Goal: Find specific page/section: Find specific page/section

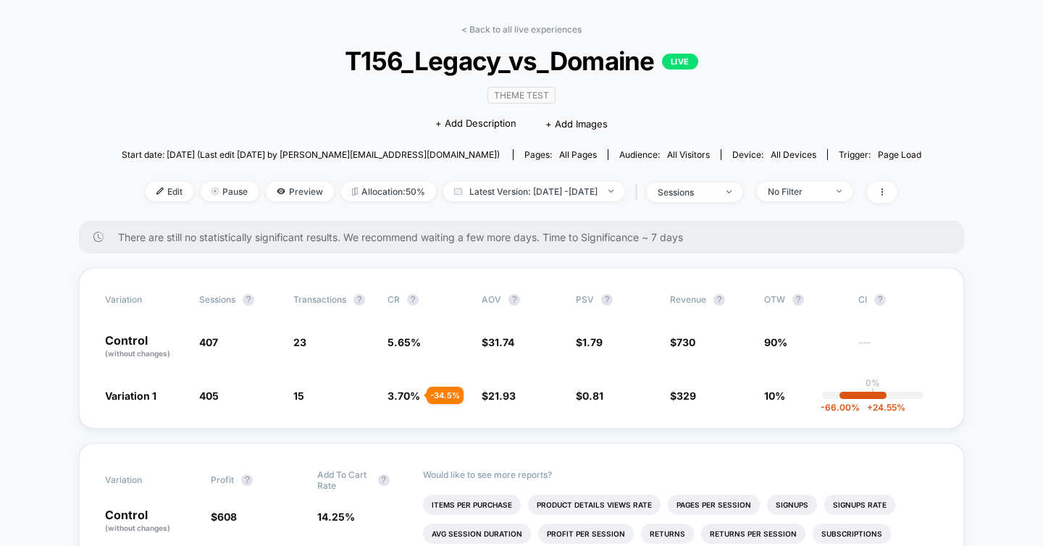
click at [428, 54] on span "T156_Legacy_vs_Domaine LIVE" at bounding box center [522, 61] width 720 height 30
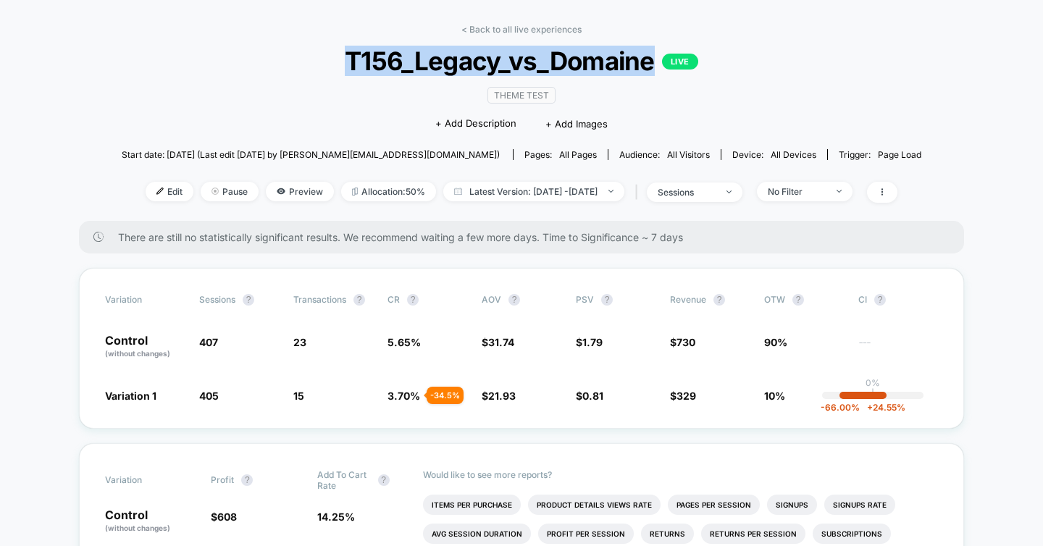
click at [428, 54] on span "T156_Legacy_vs_Domaine LIVE" at bounding box center [522, 61] width 720 height 30
copy span "T156_Legacy_vs_Domaine"
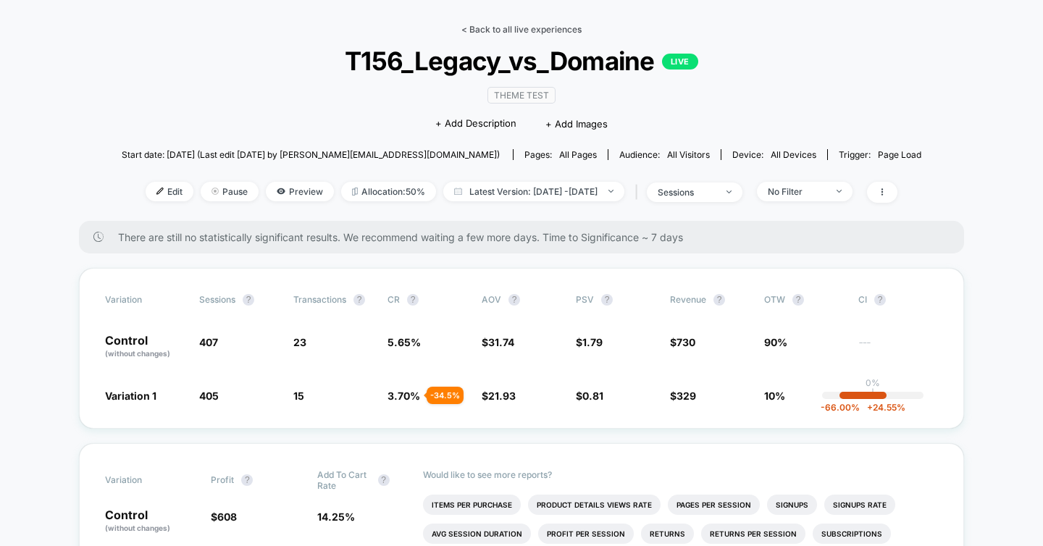
click at [486, 34] on link "< Back to all live experiences" at bounding box center [522, 29] width 120 height 11
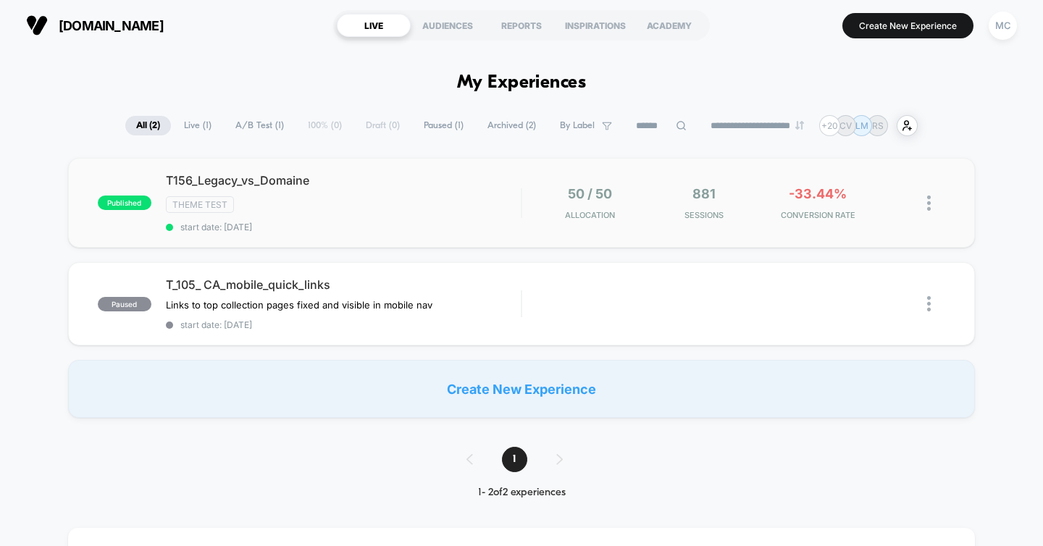
click at [928, 207] on img at bounding box center [930, 203] width 4 height 15
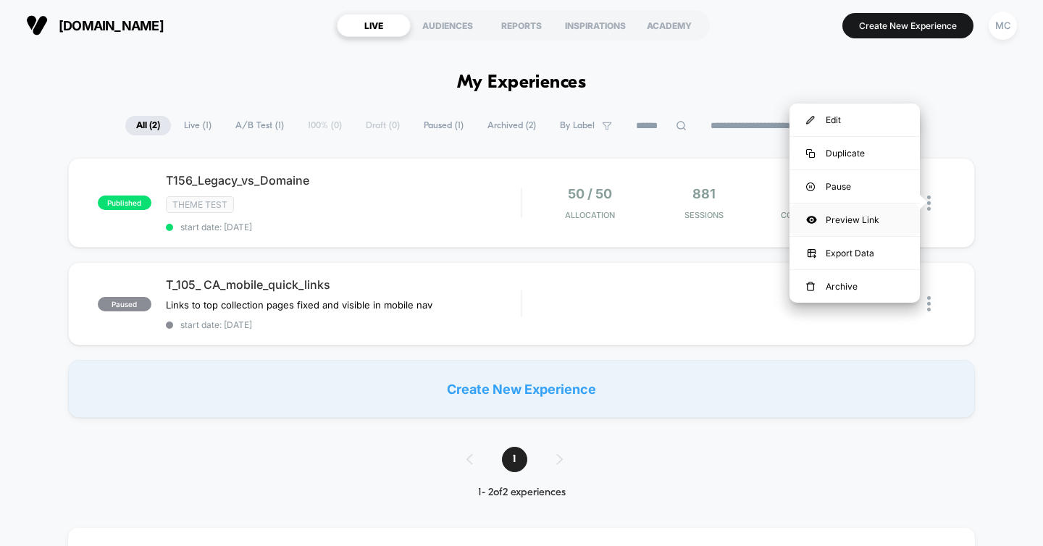
click at [883, 222] on div "Preview Link" at bounding box center [855, 220] width 130 height 33
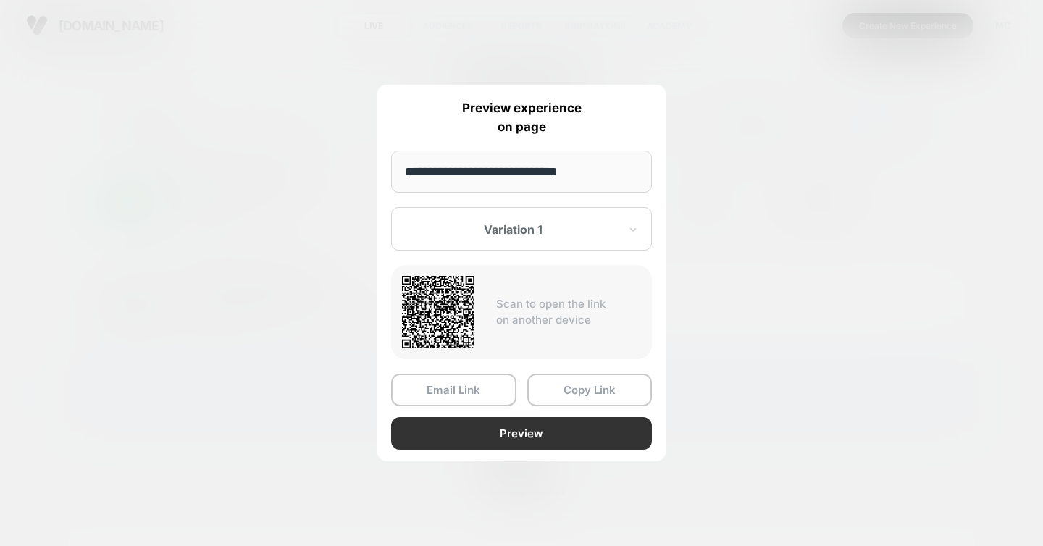
click at [517, 433] on button "Preview" at bounding box center [521, 433] width 261 height 33
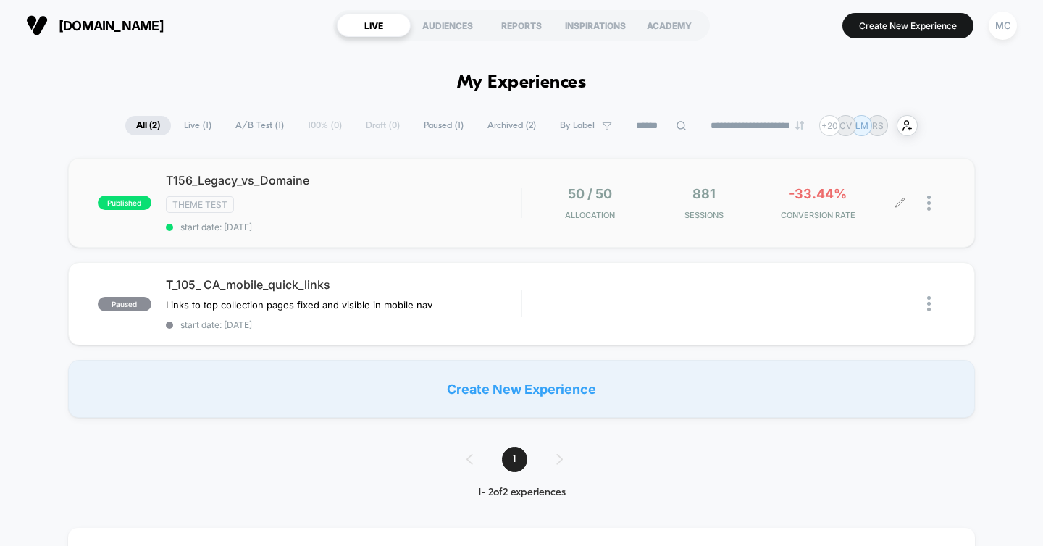
click at [933, 204] on div at bounding box center [937, 203] width 18 height 34
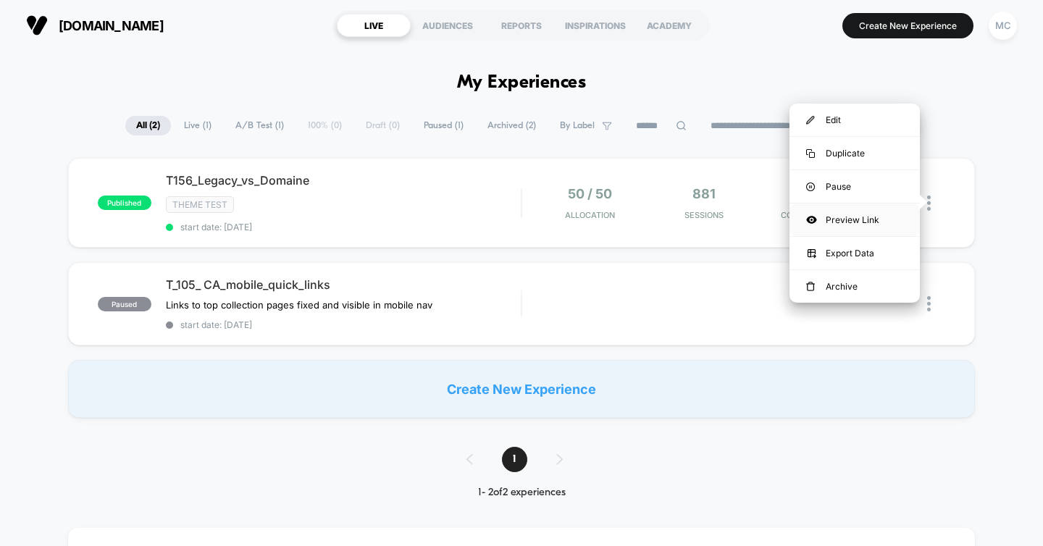
click at [880, 220] on div "Preview Link" at bounding box center [855, 220] width 130 height 33
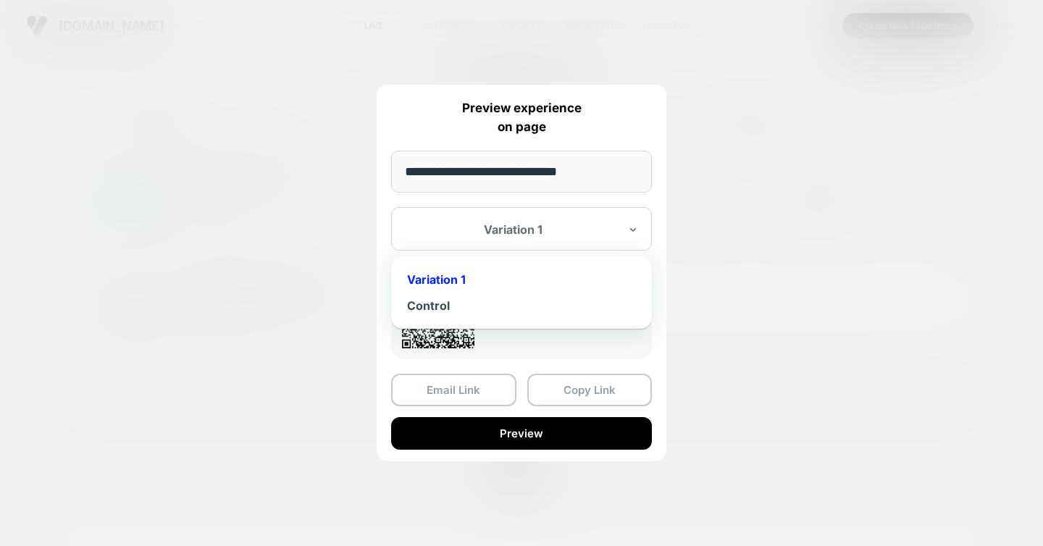
click at [554, 235] on div at bounding box center [513, 229] width 213 height 14
click at [472, 306] on div "Control" at bounding box center [522, 306] width 246 height 26
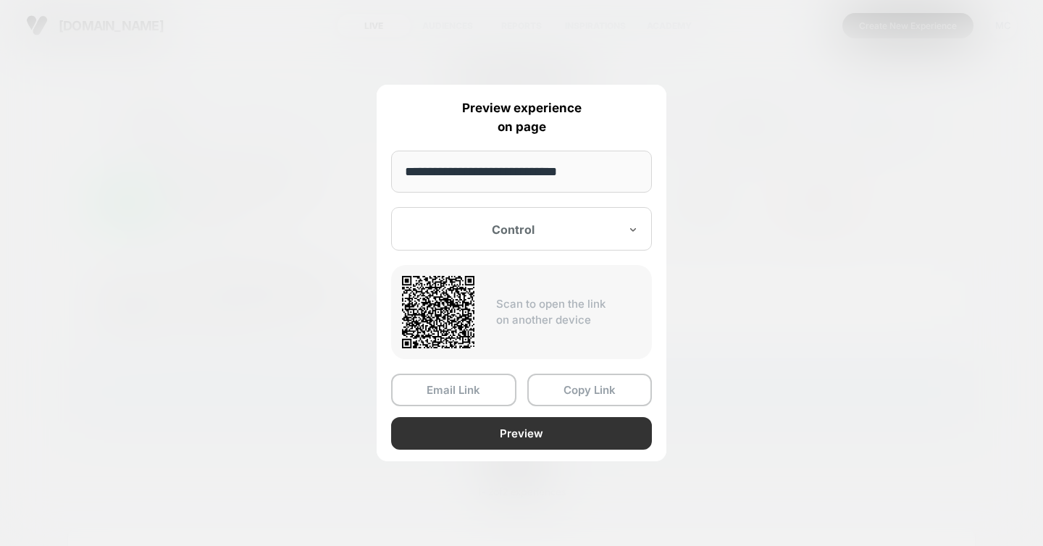
click at [525, 440] on button "Preview" at bounding box center [521, 433] width 261 height 33
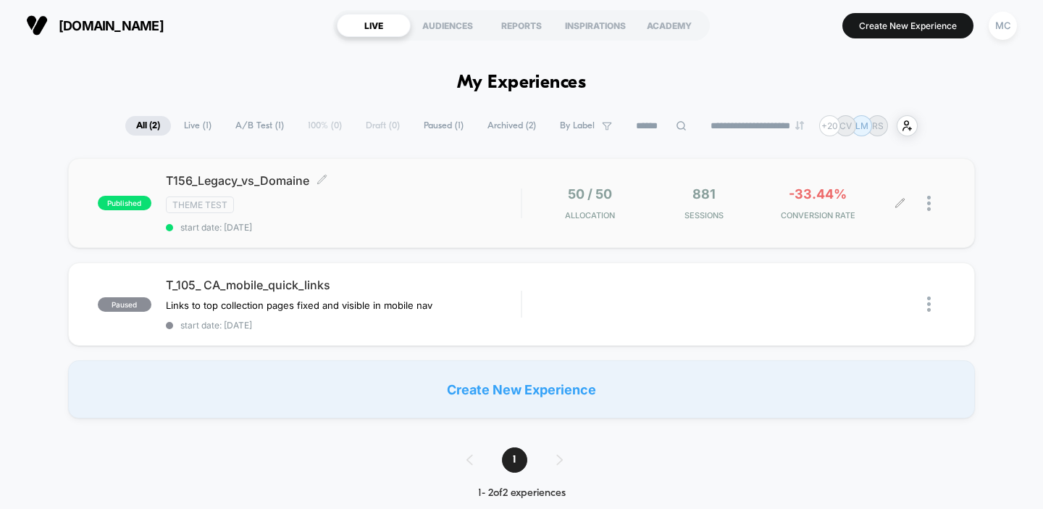
click at [475, 210] on div "Theme Test" at bounding box center [344, 204] width 356 height 17
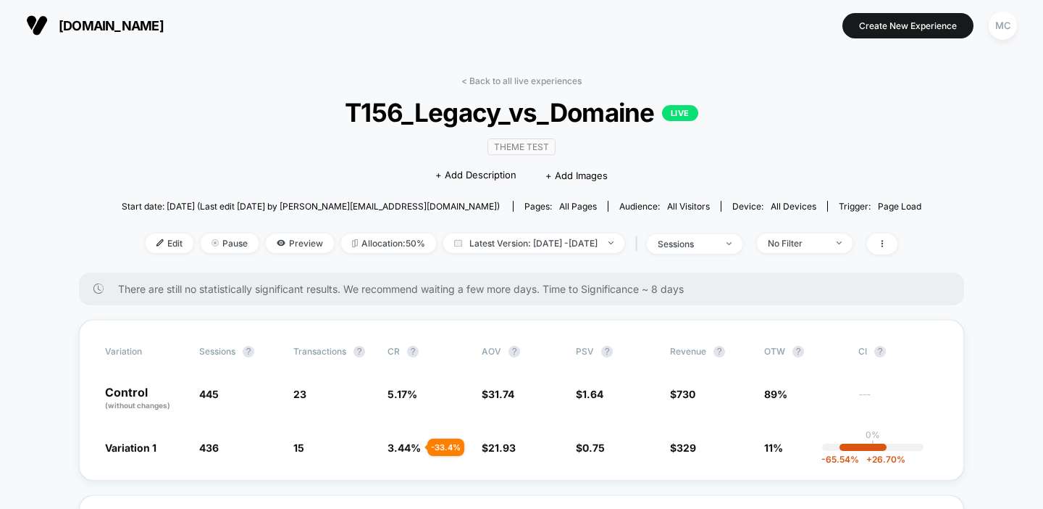
click at [754, 164] on div "Theme Test Click to edit experience details + Add Description + Add Images" at bounding box center [522, 161] width 480 height 66
click at [702, 157] on div "Theme Test Click to edit experience details + Add Description + Add Images" at bounding box center [522, 161] width 480 height 66
click at [667, 168] on div "Theme Test Click to edit experience details + Add Description + Add Images" at bounding box center [522, 161] width 480 height 66
click at [714, 149] on div "Theme Test Click to edit experience details + Add Description + Add Images" at bounding box center [522, 161] width 480 height 66
click at [737, 150] on div "Theme Test Click to edit experience details + Add Description + Add Images" at bounding box center [522, 161] width 480 height 66
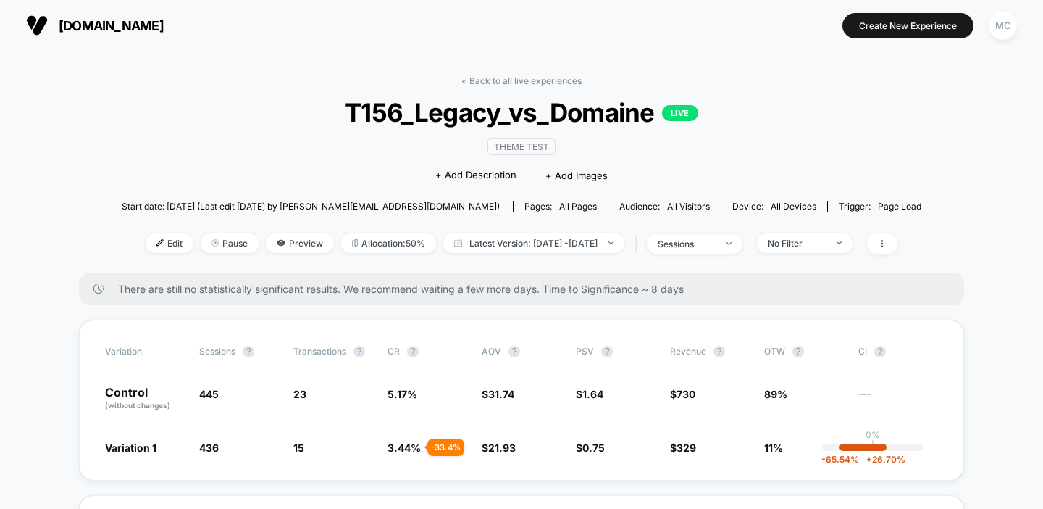
click at [770, 170] on div "< Back to all live experiences T156_Legacy_vs_Domaine LIVE Theme Test Click to …" at bounding box center [522, 173] width 800 height 197
click at [743, 155] on div "Theme Test Click to edit experience details + Add Description + Add Images" at bounding box center [522, 161] width 480 height 66
click at [764, 154] on div "< Back to all live experiences T156_Legacy_vs_Domaine LIVE Theme Test Click to …" at bounding box center [522, 173] width 800 height 197
click at [644, 181] on div "Theme Test Click to edit experience details + Add Description + Add Images" at bounding box center [522, 161] width 480 height 66
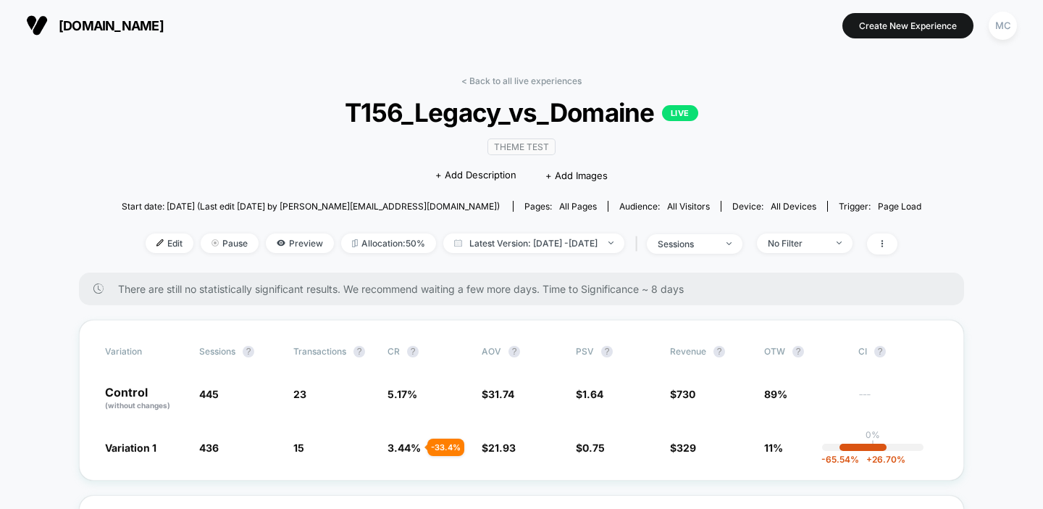
click at [703, 170] on div "Theme Test Click to edit experience details + Add Description + Add Images" at bounding box center [522, 161] width 480 height 66
click at [317, 166] on div "Theme Test Click to edit experience details + Add Description + Add Images" at bounding box center [522, 161] width 480 height 66
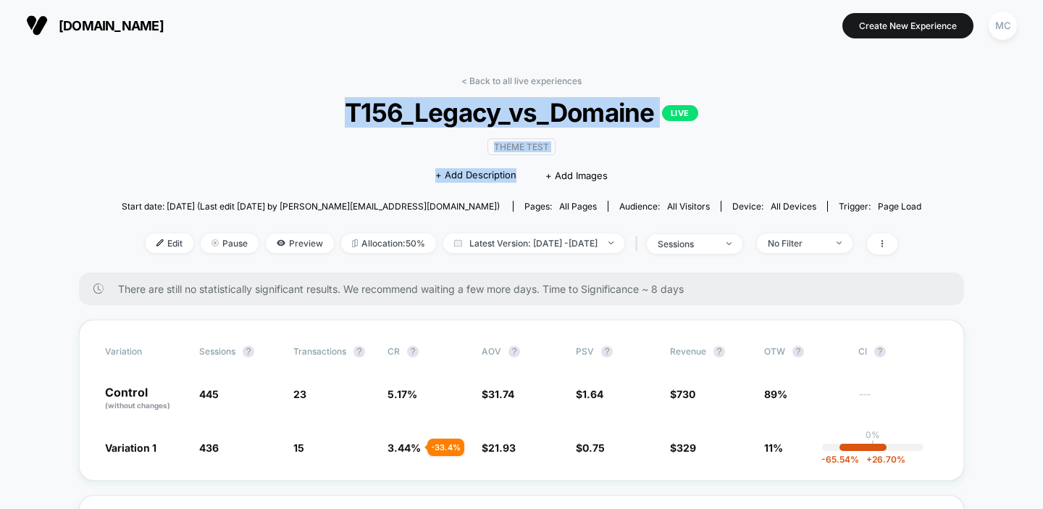
drag, startPoint x: 329, startPoint y: 115, endPoint x: 710, endPoint y: 143, distance: 382.2
click at [710, 143] on div "< Back to all live experiences T156_Legacy_vs_Domaine LIVE Theme Test Click to …" at bounding box center [522, 173] width 800 height 197
click at [676, 158] on div "Theme Test Click to edit experience details + Add Description + Add Images" at bounding box center [522, 161] width 480 height 66
drag, startPoint x: 656, startPoint y: 172, endPoint x: 296, endPoint y: 88, distance: 370.0
click at [296, 88] on div "< Back to all live experiences T156_Legacy_vs_Domaine LIVE Theme Test Click to …" at bounding box center [522, 173] width 800 height 197
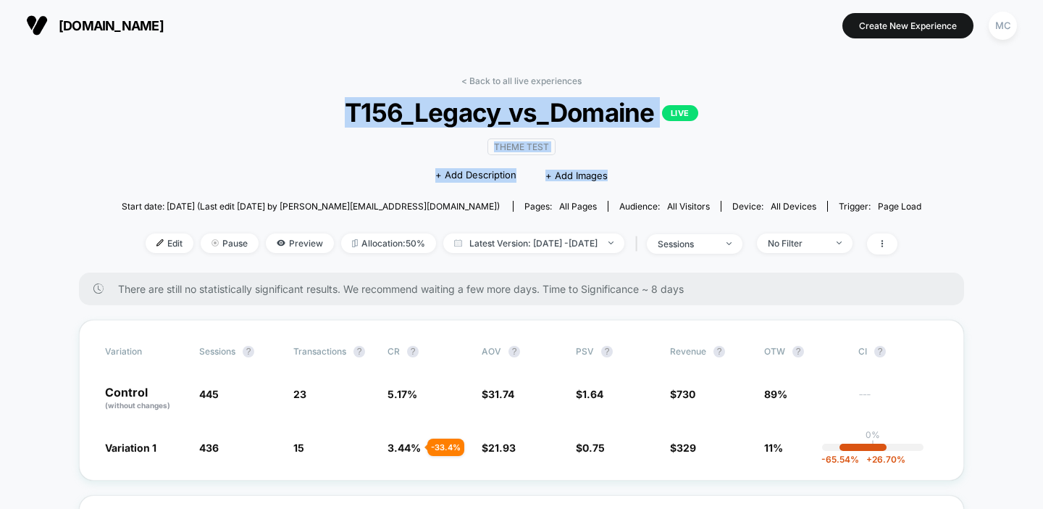
click at [319, 114] on span "T156_Legacy_vs_Domaine LIVE" at bounding box center [522, 112] width 720 height 30
drag, startPoint x: 339, startPoint y: 114, endPoint x: 641, endPoint y: 172, distance: 307.0
click at [647, 177] on div "< Back to all live experiences T156_Legacy_vs_Domaine LIVE Theme Test Click to …" at bounding box center [522, 173] width 800 height 197
click at [641, 172] on div "Theme Test Click to edit experience details + Add Description + Add Images" at bounding box center [522, 161] width 480 height 66
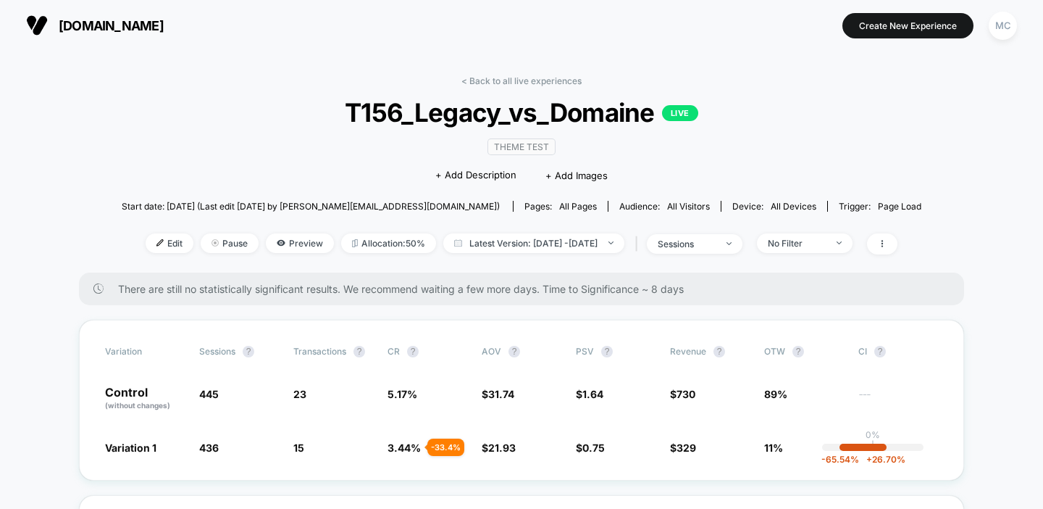
click at [631, 180] on div "Theme Test Click to edit experience details + Add Description + Add Images" at bounding box center [522, 161] width 480 height 66
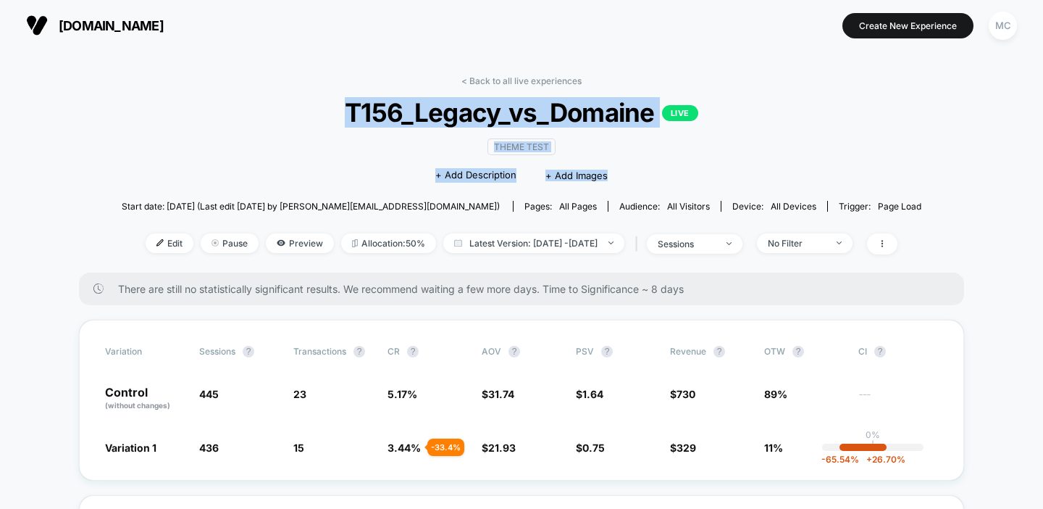
drag, startPoint x: 641, startPoint y: 170, endPoint x: 296, endPoint y: 104, distance: 351.9
click at [296, 104] on div "< Back to all live experiences T156_Legacy_vs_Domaine LIVE Theme Test Click to …" at bounding box center [522, 173] width 800 height 197
click at [338, 114] on span "T156_Legacy_vs_Domaine LIVE" at bounding box center [522, 112] width 720 height 30
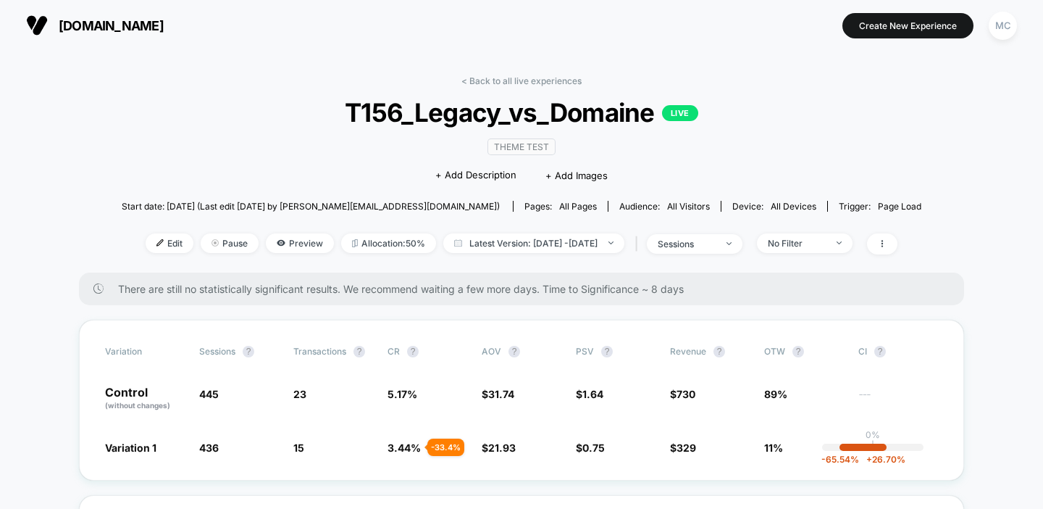
click at [355, 108] on span "T156_Legacy_vs_Domaine LIVE" at bounding box center [522, 112] width 720 height 30
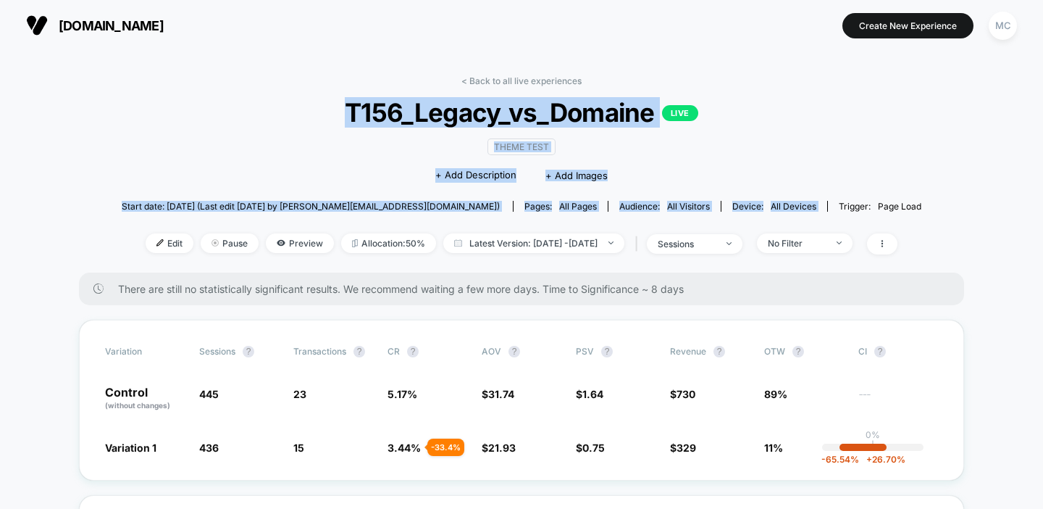
drag, startPoint x: 342, startPoint y: 108, endPoint x: 835, endPoint y: 193, distance: 500.0
click at [835, 193] on div "< Back to all live experiences T156_Legacy_vs_Domaine LIVE Theme Test Click to …" at bounding box center [522, 173] width 800 height 197
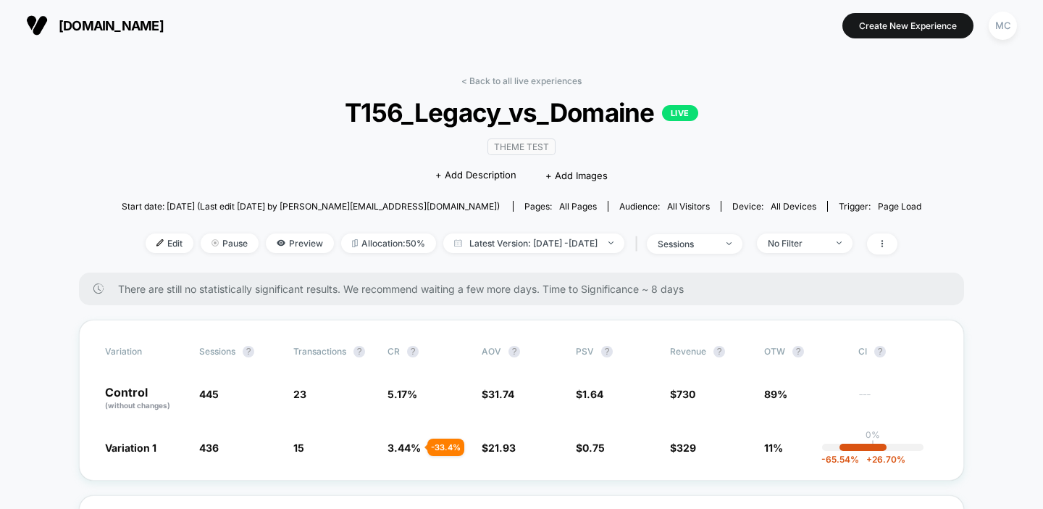
click at [361, 158] on div "Theme Test Click to edit experience details + Add Description + Add Images" at bounding box center [522, 161] width 480 height 66
click at [342, 148] on div "Theme Test Click to edit experience details + Add Description + Add Images" at bounding box center [522, 161] width 480 height 66
click at [394, 180] on div "Theme Test Click to edit experience details + Add Description + Add Images" at bounding box center [522, 161] width 480 height 66
click at [388, 206] on span "Start date: [DATE] (Last edit [DATE] by [PERSON_NAME][EMAIL_ADDRESS][DOMAIN_NAM…" at bounding box center [311, 206] width 378 height 11
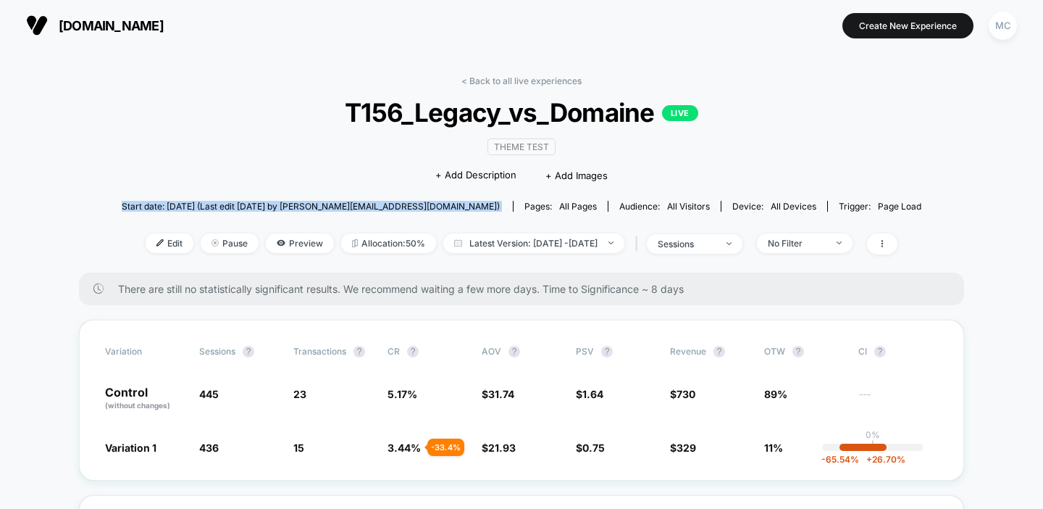
click at [388, 206] on span "Start date: [DATE] (Last edit [DATE] by [PERSON_NAME][EMAIL_ADDRESS][DOMAIN_NAM…" at bounding box center [311, 206] width 378 height 11
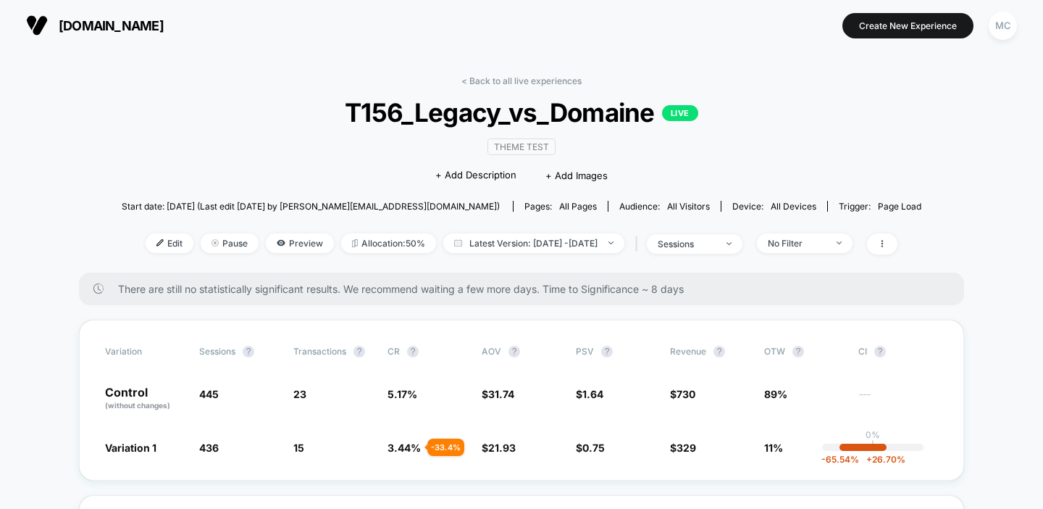
click at [388, 205] on span "Start date: [DATE] (Last edit [DATE] by [PERSON_NAME][EMAIL_ADDRESS][DOMAIN_NAM…" at bounding box center [311, 206] width 378 height 11
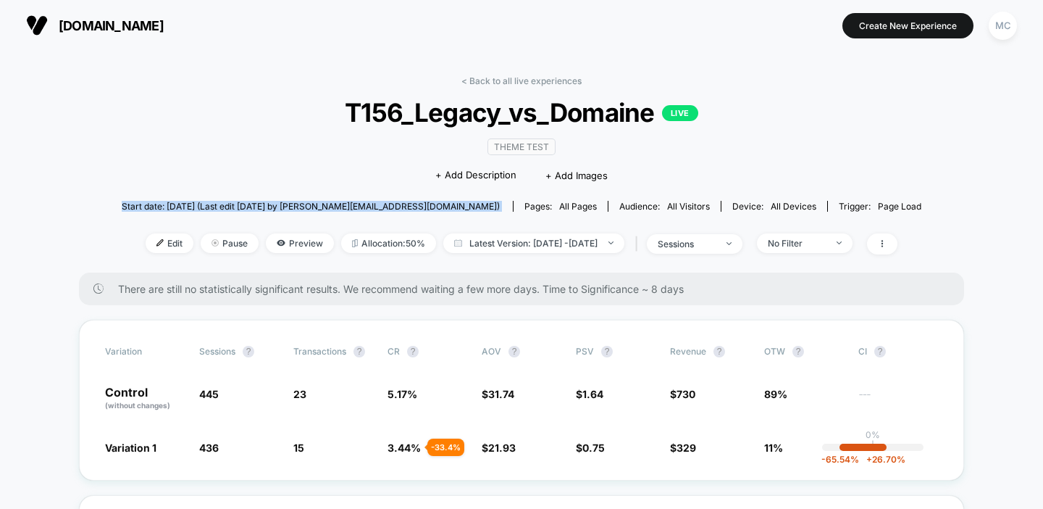
click at [388, 205] on span "Start date: [DATE] (Last edit [DATE] by [PERSON_NAME][EMAIL_ADDRESS][DOMAIN_NAM…" at bounding box center [311, 206] width 378 height 11
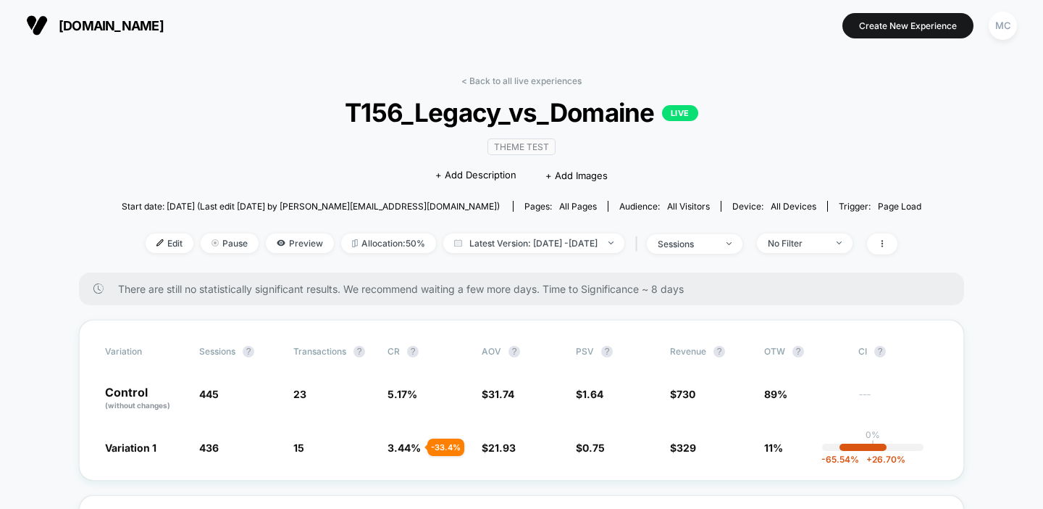
click at [351, 180] on div "Theme Test Click to edit experience details + Add Description + Add Images" at bounding box center [522, 161] width 480 height 66
click at [341, 207] on span "Start date: [DATE] (Last edit [DATE] by [PERSON_NAME][EMAIL_ADDRESS][DOMAIN_NAM…" at bounding box center [311, 206] width 378 height 11
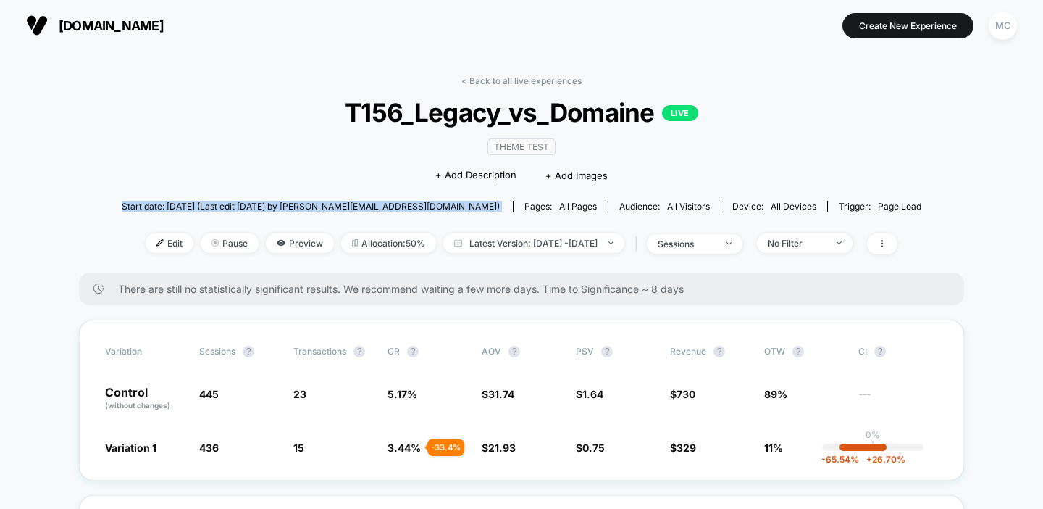
click at [341, 207] on span "Start date: [DATE] (Last edit [DATE] by [PERSON_NAME][EMAIL_ADDRESS][DOMAIN_NAM…" at bounding box center [311, 206] width 378 height 11
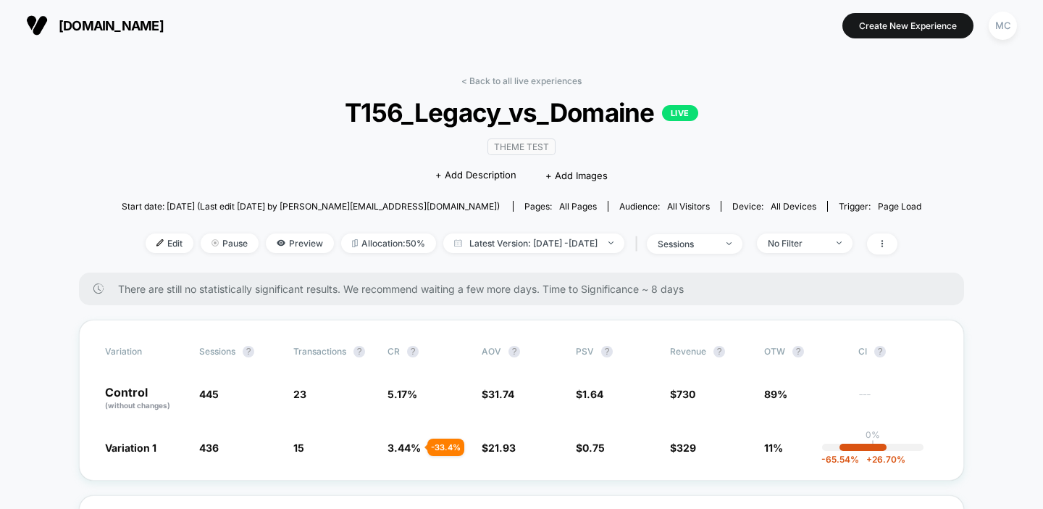
click at [343, 198] on span "Start date: [DATE] (Last edit [DATE] by [PERSON_NAME][EMAIL_ADDRESS][DOMAIN_NAM…" at bounding box center [311, 205] width 378 height 25
click at [375, 244] on span "Allocation: 50%" at bounding box center [388, 243] width 95 height 20
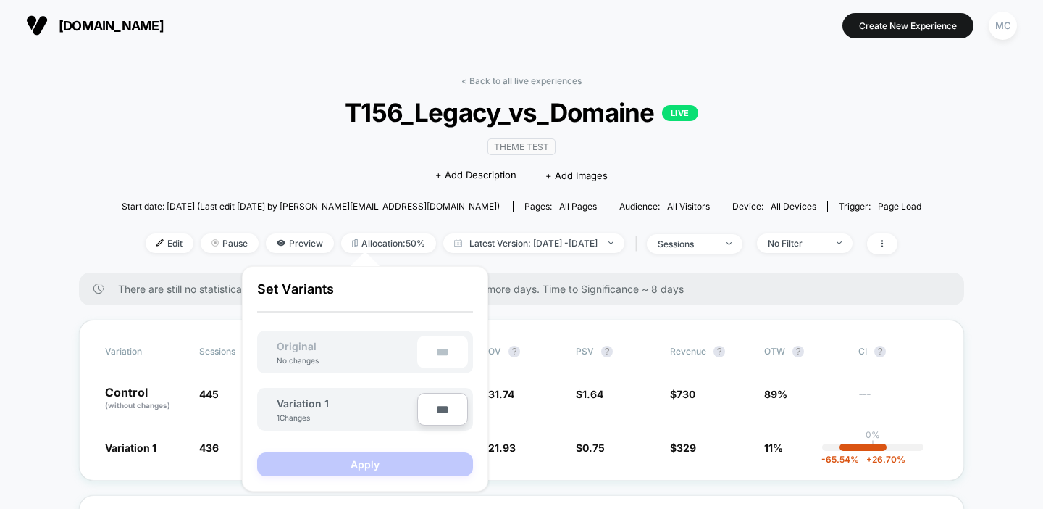
click at [366, 209] on span "Start date: [DATE] (Last edit [DATE] by [PERSON_NAME][EMAIL_ADDRESS][DOMAIN_NAM…" at bounding box center [311, 206] width 378 height 11
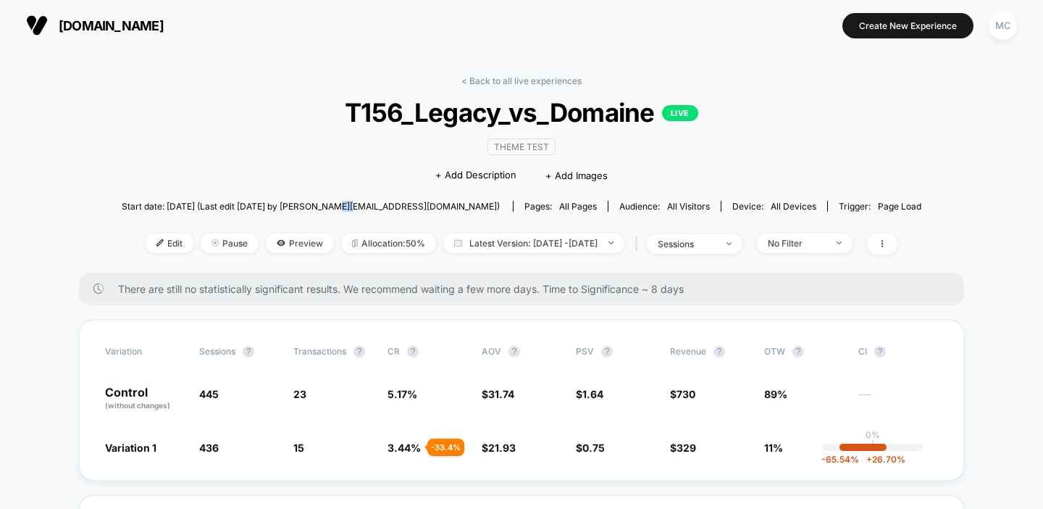
click at [366, 209] on span "Start date: [DATE] (Last edit [DATE] by [PERSON_NAME][EMAIL_ADDRESS][DOMAIN_NAM…" at bounding box center [311, 206] width 378 height 11
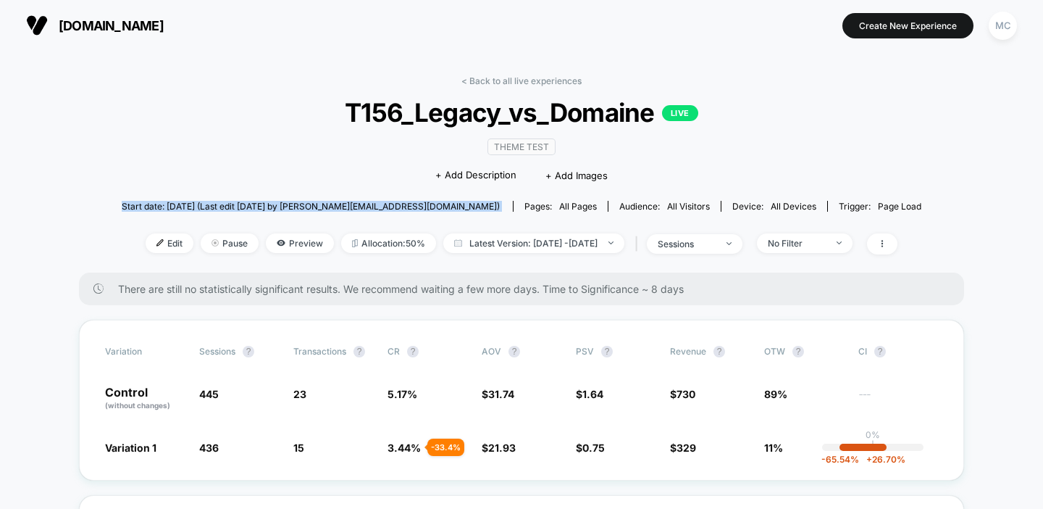
click at [366, 209] on span "Start date: [DATE] (Last edit [DATE] by [PERSON_NAME][EMAIL_ADDRESS][DOMAIN_NAM…" at bounding box center [311, 206] width 378 height 11
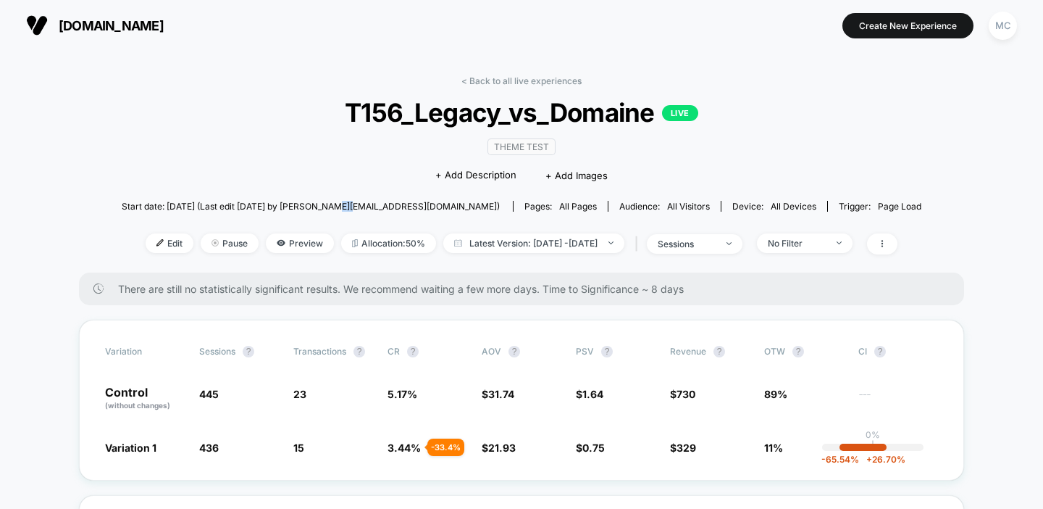
click at [366, 209] on span "Start date: [DATE] (Last edit [DATE] by [PERSON_NAME][EMAIL_ADDRESS][DOMAIN_NAM…" at bounding box center [311, 206] width 378 height 11
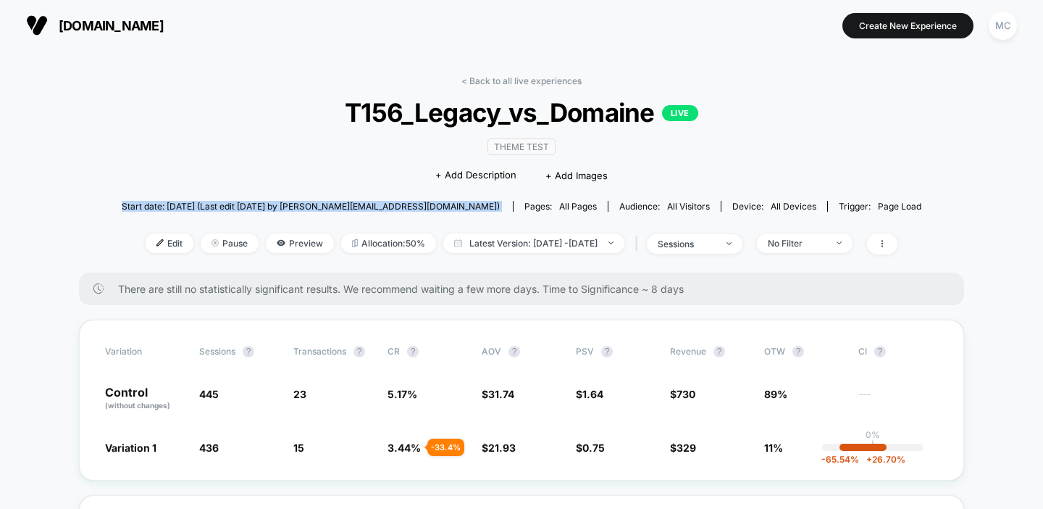
click at [366, 209] on span "Start date: [DATE] (Last edit [DATE] by [PERSON_NAME][EMAIL_ADDRESS][DOMAIN_NAM…" at bounding box center [311, 206] width 378 height 11
click at [363, 206] on span "Start date: [DATE] (Last edit [DATE] by [PERSON_NAME][EMAIL_ADDRESS][DOMAIN_NAM…" at bounding box center [311, 206] width 378 height 11
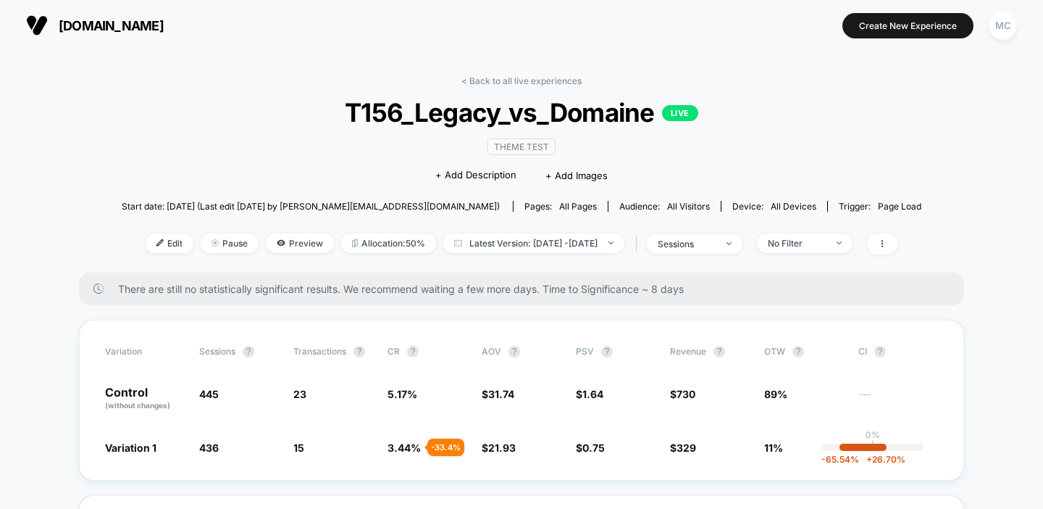
click at [346, 209] on span "Start date: [DATE] (Last edit [DATE] by [PERSON_NAME][EMAIL_ADDRESS][DOMAIN_NAM…" at bounding box center [311, 206] width 378 height 11
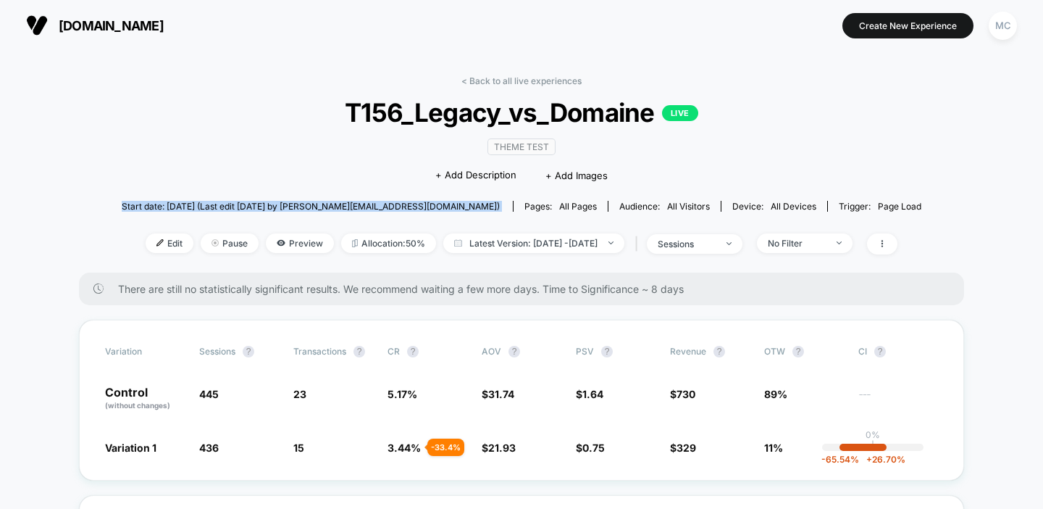
click at [346, 209] on span "Start date: [DATE] (Last edit [DATE] by [PERSON_NAME][EMAIL_ADDRESS][DOMAIN_NAM…" at bounding box center [311, 206] width 378 height 11
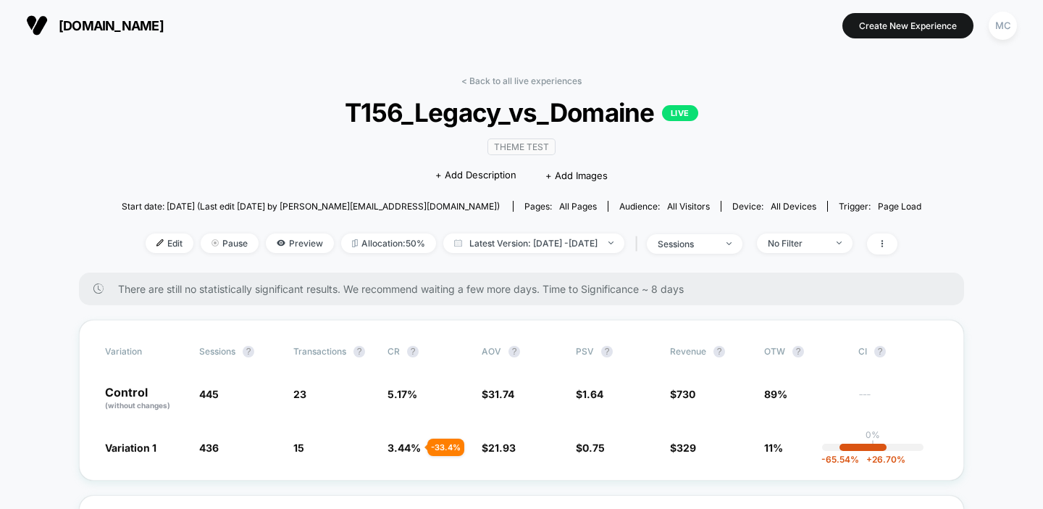
click at [400, 205] on span "Start date: [DATE] (Last edit [DATE] by [PERSON_NAME][EMAIL_ADDRESS][DOMAIN_NAM…" at bounding box center [311, 206] width 378 height 11
click at [851, 164] on div "< Back to all live experiences T156_Legacy_vs_Domaine LIVE Theme Test Click to …" at bounding box center [522, 173] width 800 height 197
click at [818, 162] on div "< Back to all live experiences T156_Legacy_vs_Domaine LIVE Theme Test Click to …" at bounding box center [522, 173] width 800 height 197
click at [750, 122] on span "T156_Legacy_vs_Domaine LIVE" at bounding box center [522, 112] width 720 height 30
click at [245, 75] on div "< Back to all live experiences T156_Legacy_vs_Domaine LIVE Theme Test Click to …" at bounding box center [522, 173] width 800 height 197
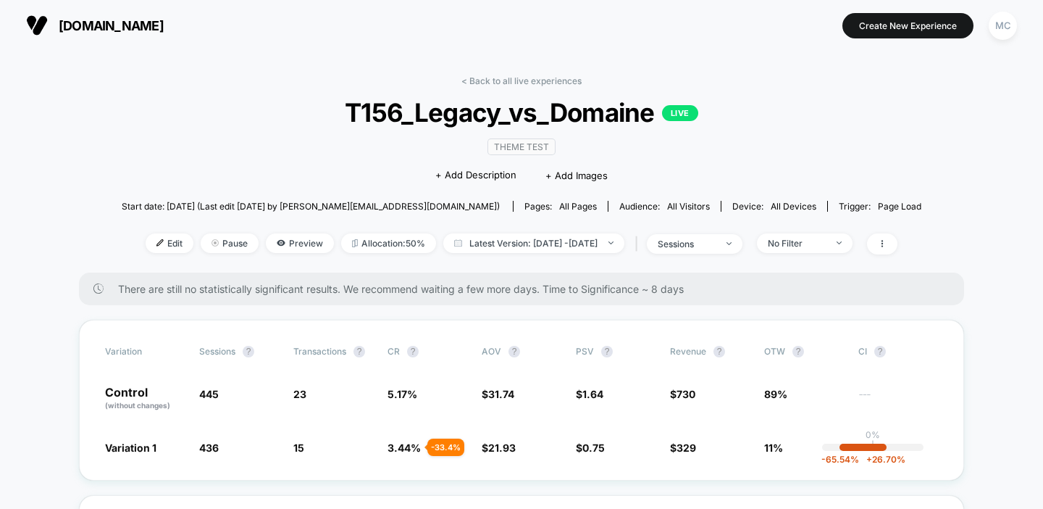
click at [750, 199] on div "Start date: [DATE] (Last edit [DATE] by [PERSON_NAME][EMAIL_ADDRESS][DOMAIN_NAM…" at bounding box center [522, 205] width 800 height 25
click at [480, 76] on link "< Back to all live experiences" at bounding box center [522, 80] width 120 height 11
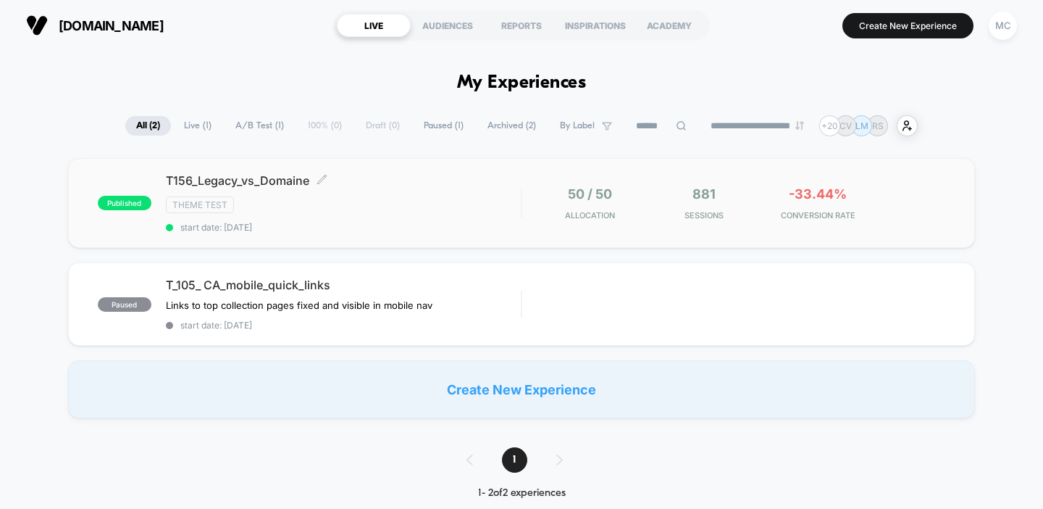
click at [428, 182] on span "T156_Legacy_vs_Domaine Click to edit experience details" at bounding box center [344, 180] width 356 height 14
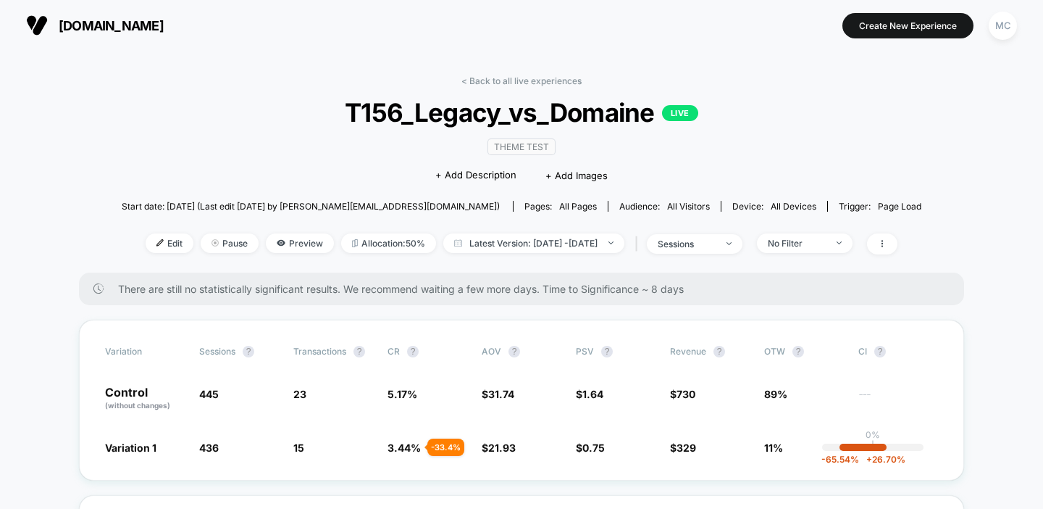
click at [766, 173] on div "< Back to all live experiences T156_Legacy_vs_Domaine LIVE Theme Test Click to …" at bounding box center [522, 173] width 800 height 197
click at [225, 159] on div "< Back to all live experiences T156_Legacy_vs_Domaine LIVE Theme Test Click to …" at bounding box center [522, 173] width 800 height 197
click at [216, 187] on div "< Back to all live experiences T156_Legacy_vs_Domaine LIVE Theme Test Click to …" at bounding box center [522, 173] width 800 height 197
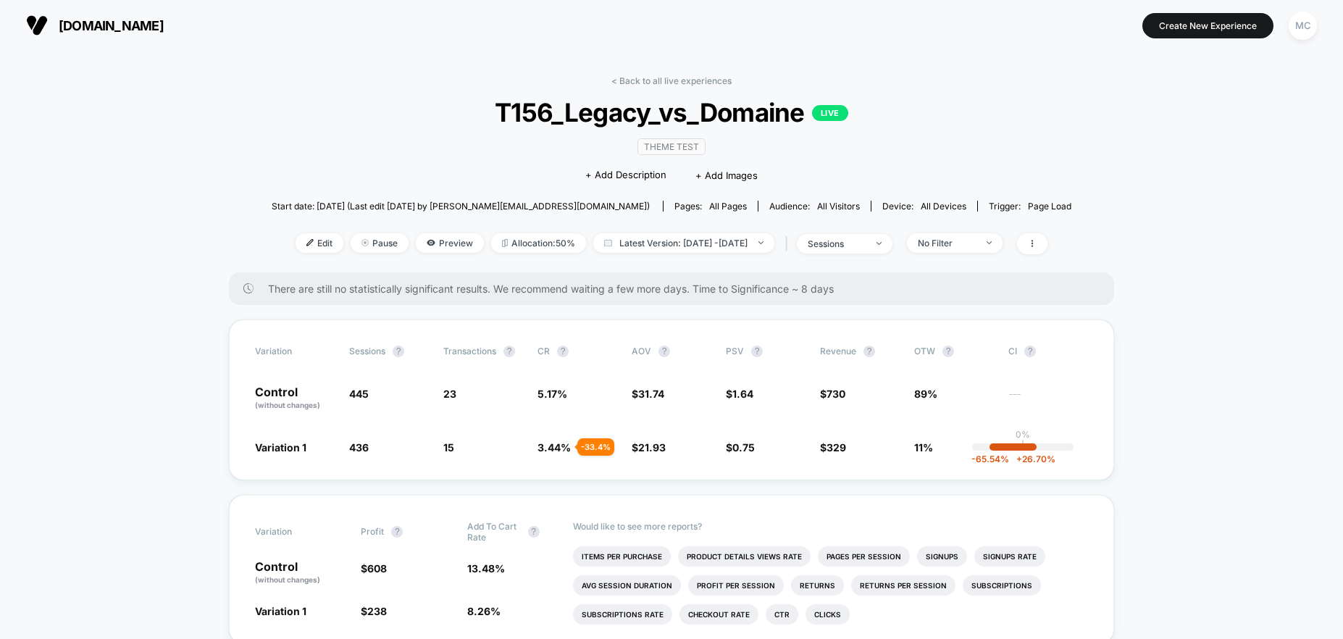
click at [411, 112] on span "T156_Legacy_vs_Domaine LIVE" at bounding box center [672, 112] width 720 height 30
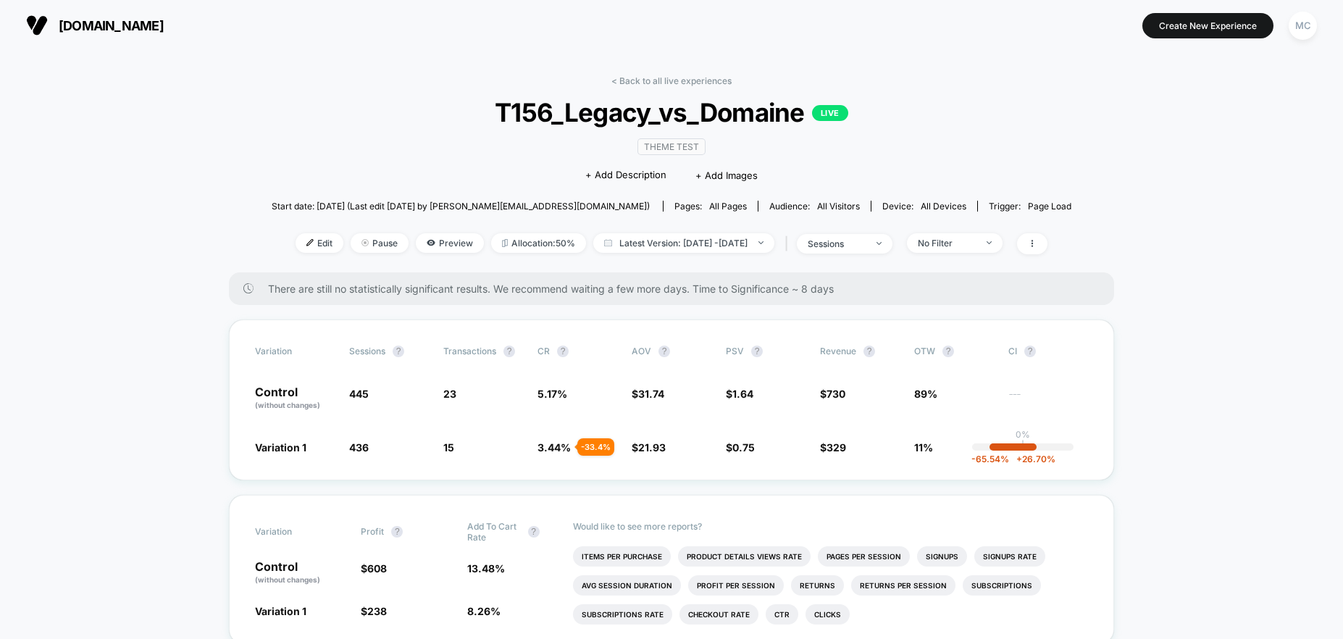
click at [959, 117] on span "T156_Legacy_vs_Domaine LIVE" at bounding box center [672, 112] width 720 height 30
click at [960, 112] on span "T156_Legacy_vs_Domaine LIVE" at bounding box center [672, 112] width 720 height 30
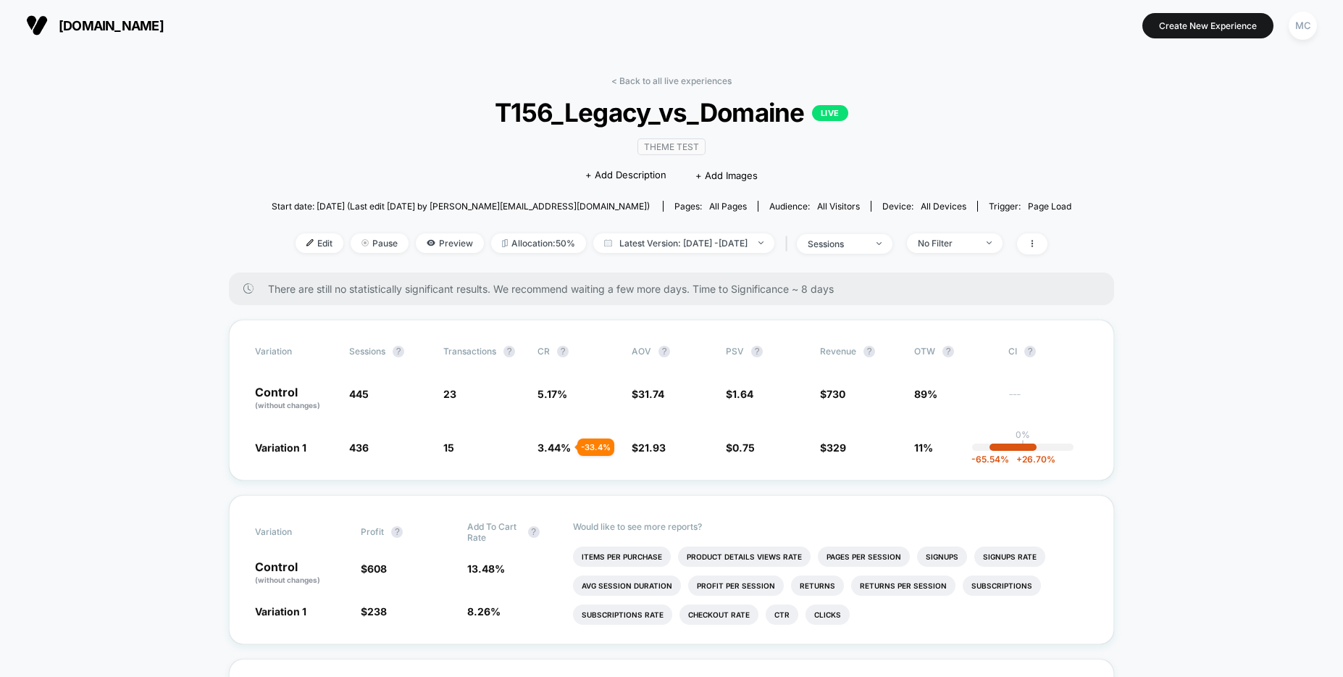
drag, startPoint x: 1138, startPoint y: 112, endPoint x: 1120, endPoint y: 111, distance: 18.2
